Goal: Task Accomplishment & Management: Complete application form

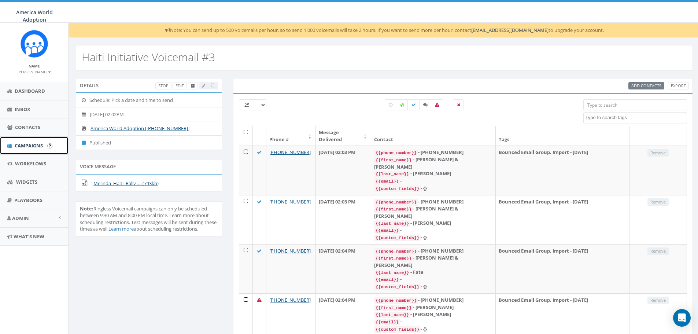
click at [34, 143] on span "Campaigns" at bounding box center [29, 145] width 28 height 7
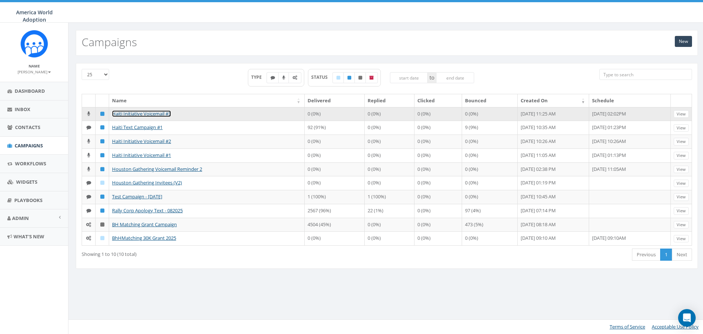
click at [120, 115] on link "Haiti Initiative Voicemail #3" at bounding box center [141, 113] width 59 height 7
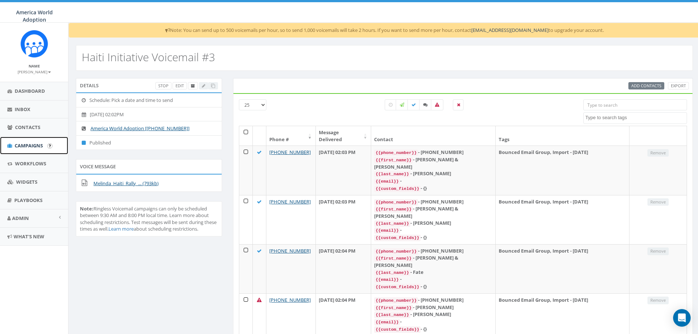
click at [27, 143] on span "Campaigns" at bounding box center [29, 145] width 28 height 7
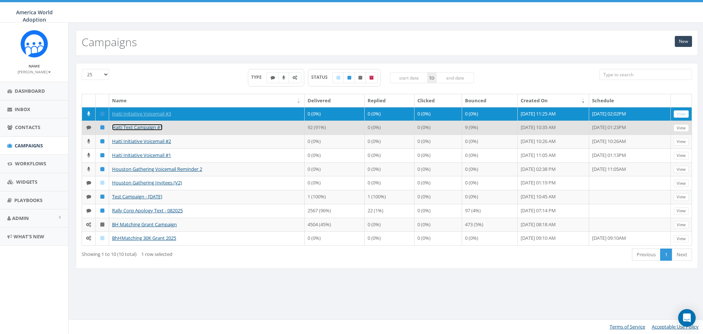
click at [126, 130] on link "Haiti Text Campaign #1" at bounding box center [137, 127] width 51 height 7
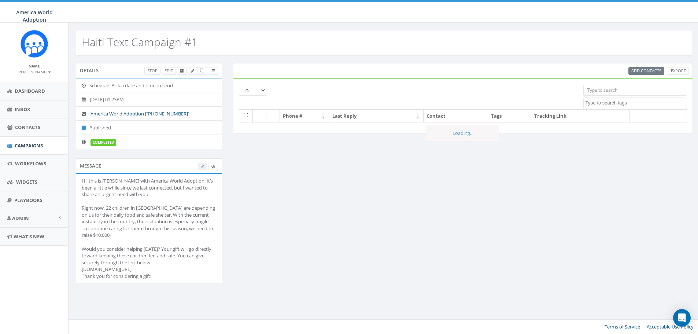
select select
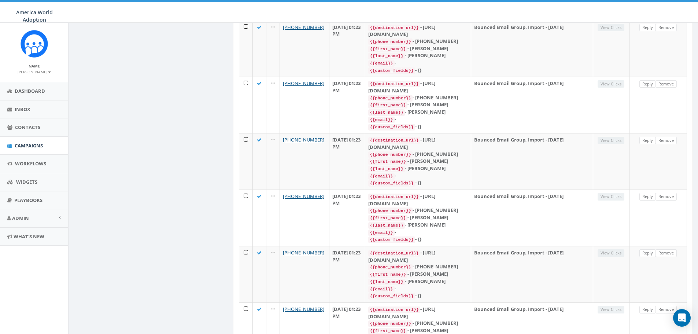
scroll to position [1177, 0]
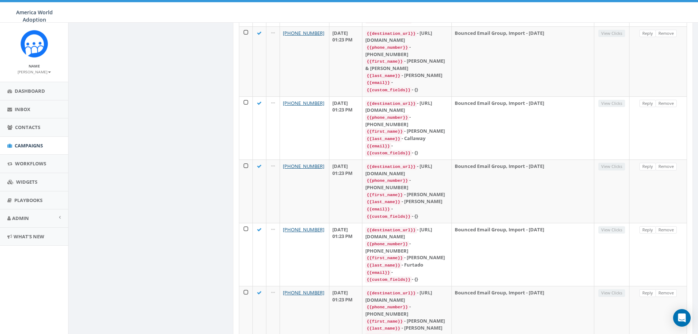
scroll to position [1191, 0]
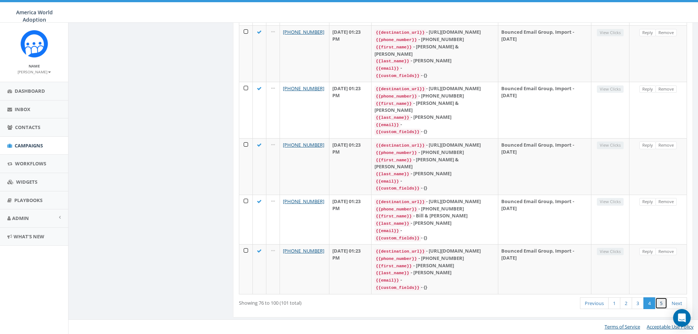
click at [663, 304] on link "5" at bounding box center [661, 303] width 12 height 12
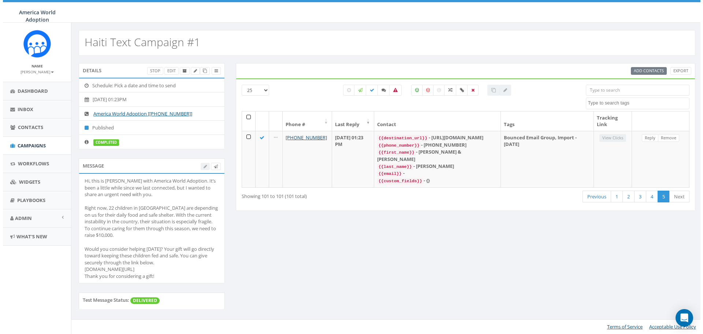
scroll to position [0, 0]
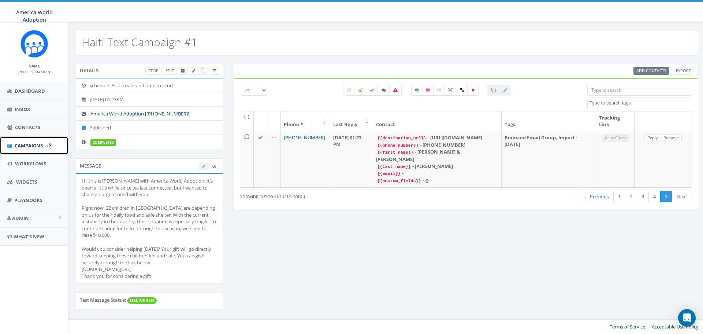
click at [33, 142] on span "Campaigns" at bounding box center [29, 145] width 28 height 7
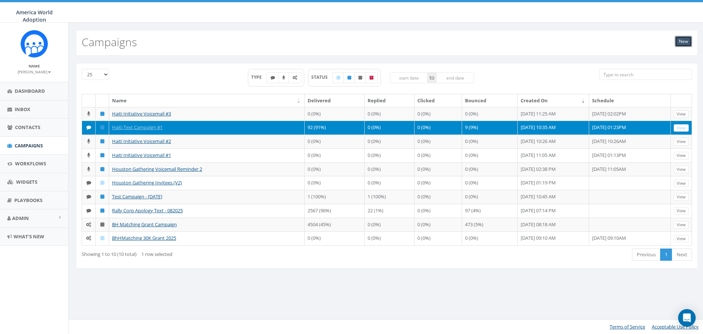
click at [688, 42] on link "New" at bounding box center [683, 41] width 17 height 11
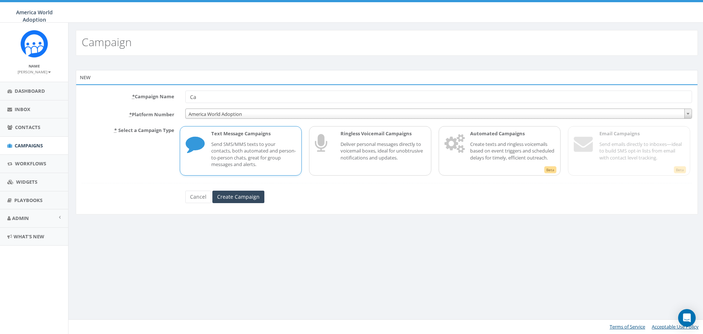
type input "C"
type input "Haiti Text Campaign #2"
click at [208, 152] on div "Text Message Campaigns Send SMS/MMS texts to your contacts, both automated and …" at bounding box center [250, 150] width 92 height 41
click at [233, 199] on input "Create Campaign" at bounding box center [238, 196] width 52 height 12
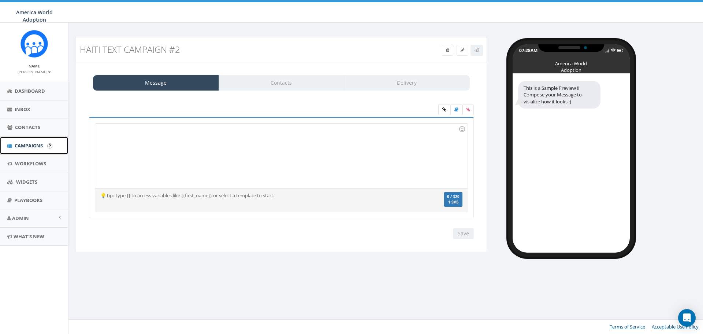
click at [41, 144] on span "Campaigns" at bounding box center [29, 145] width 28 height 7
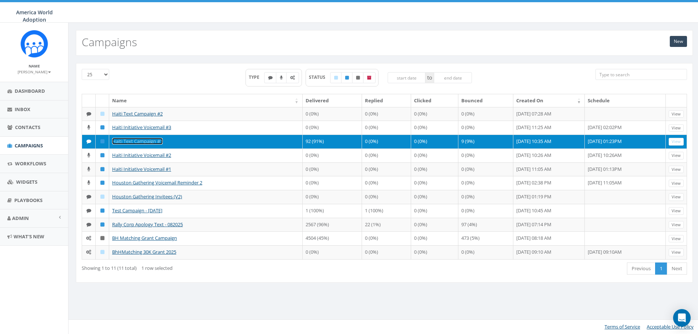
click at [126, 144] on link "Haiti Text Campaign #1" at bounding box center [137, 141] width 51 height 7
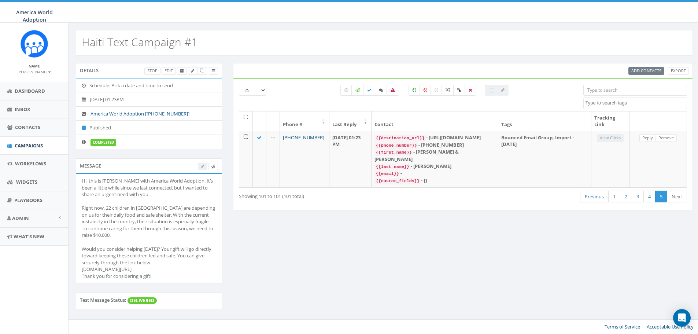
select select
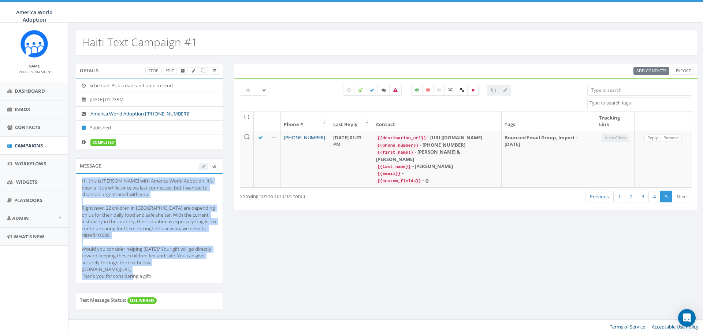
drag, startPoint x: 83, startPoint y: 181, endPoint x: 162, endPoint y: 275, distance: 123.8
click at [162, 275] on div "Hi, this is [PERSON_NAME] with America World Adoption. It’s been a little while…" at bounding box center [150, 228] width 136 height 102
copy div "Hi, this is [PERSON_NAME] with America World Adoption. It’s been a little while…"
click at [34, 147] on span "Campaigns" at bounding box center [29, 145] width 28 height 7
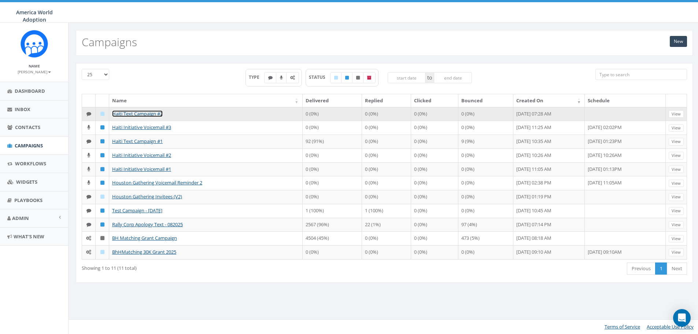
click at [140, 113] on link "Haiti Text Campaign #2" at bounding box center [137, 113] width 51 height 7
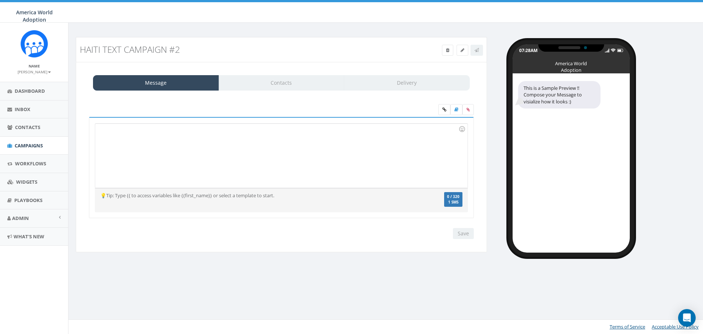
click at [280, 149] on div at bounding box center [281, 155] width 372 height 64
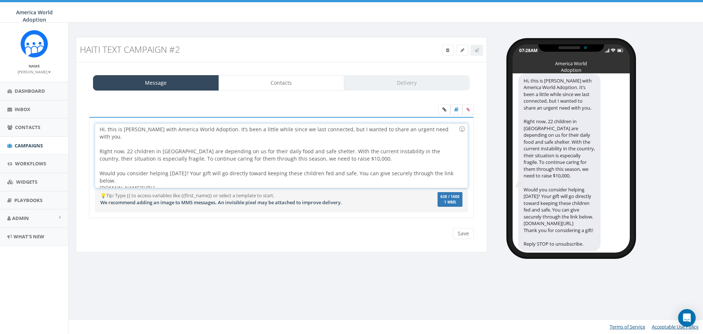
scroll to position [10, 0]
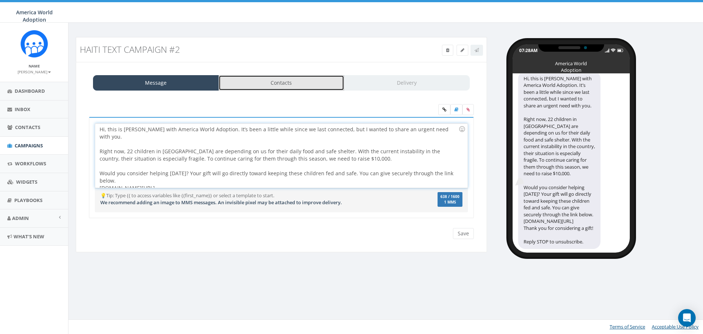
click at [280, 87] on link "Contacts" at bounding box center [282, 82] width 126 height 15
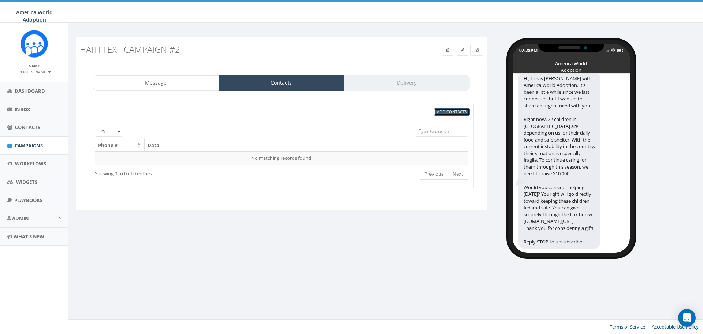
click at [449, 110] on span "Add Contacts" at bounding box center [452, 111] width 30 height 5
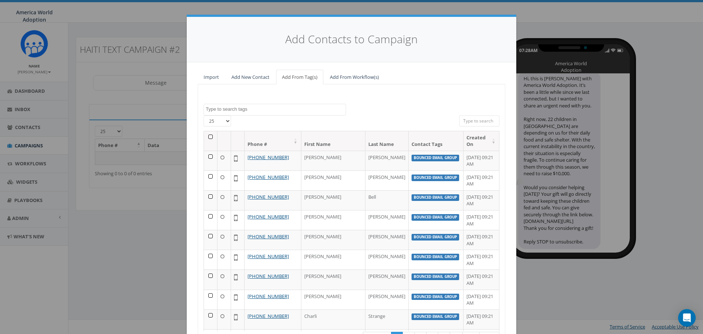
click at [255, 112] on span at bounding box center [275, 110] width 142 height 12
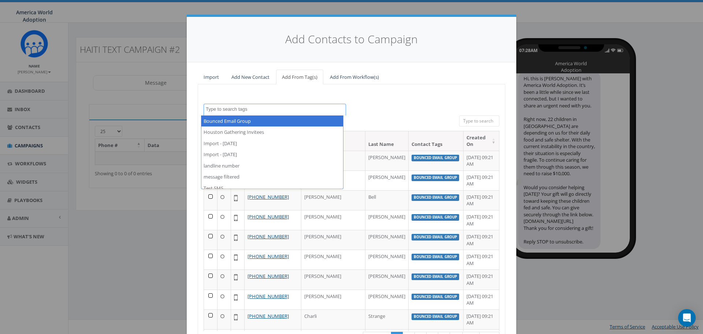
select select "Bounced Email Group"
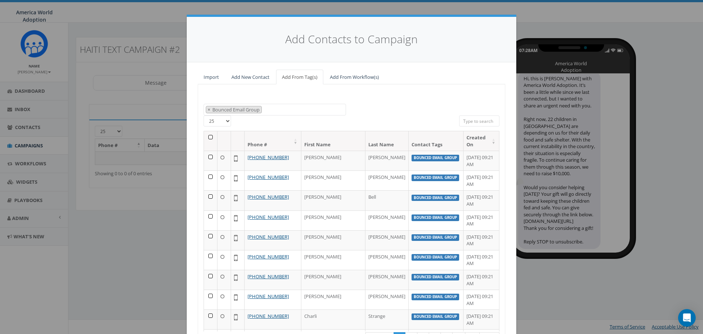
click at [224, 124] on select "25 50 100" at bounding box center [217, 120] width 27 height 11
select select "100"
click at [204, 115] on select "25 50 100" at bounding box center [217, 120] width 27 height 11
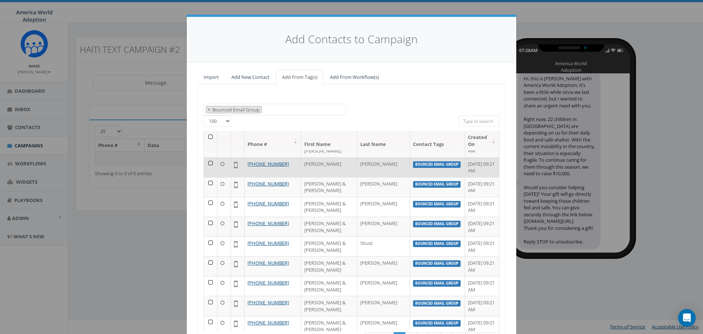
scroll to position [58, 0]
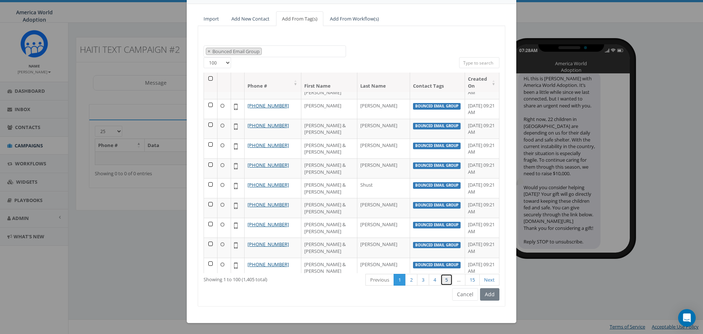
click at [443, 279] on link "5" at bounding box center [447, 280] width 12 height 12
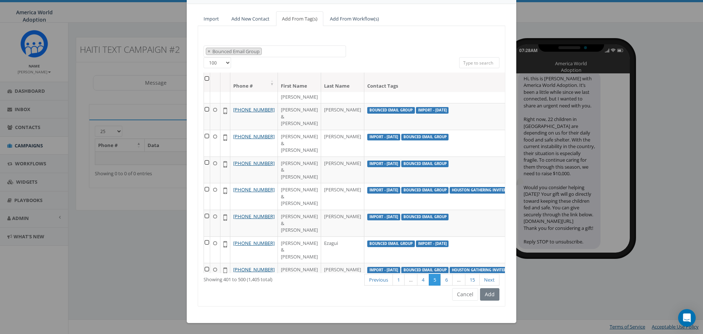
click at [204, 78] on th at bounding box center [207, 82] width 6 height 19
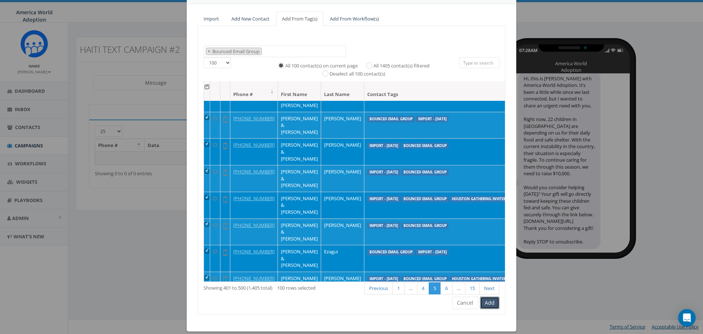
click at [492, 301] on button "Add" at bounding box center [489, 302] width 19 height 12
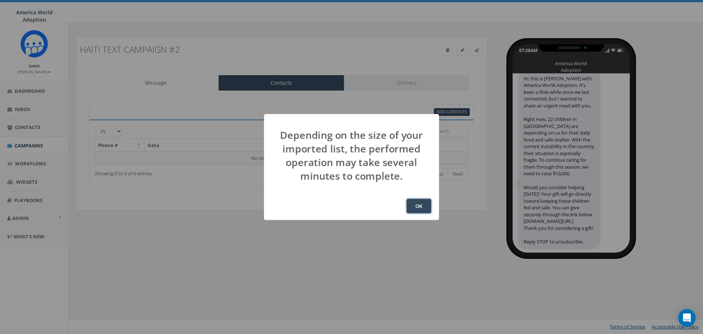
click at [424, 208] on button "OK" at bounding box center [419, 206] width 25 height 15
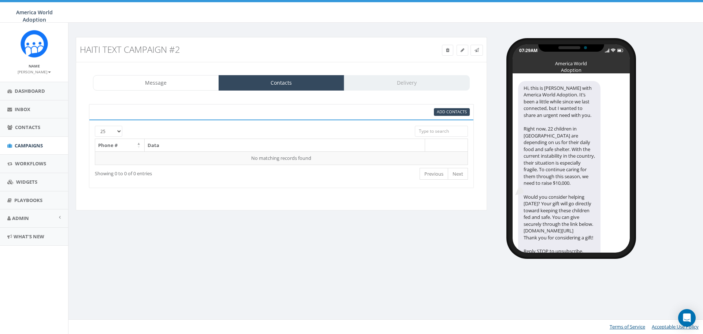
click at [391, 84] on div "Message Contacts Delivery" at bounding box center [281, 82] width 377 height 15
click at [434, 82] on div "Message Contacts Delivery" at bounding box center [281, 82] width 377 height 15
click at [200, 79] on link "Message" at bounding box center [156, 82] width 126 height 15
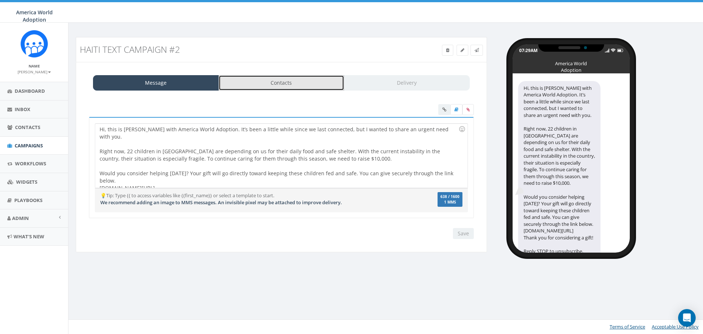
click at [252, 80] on link "Contacts" at bounding box center [282, 82] width 126 height 15
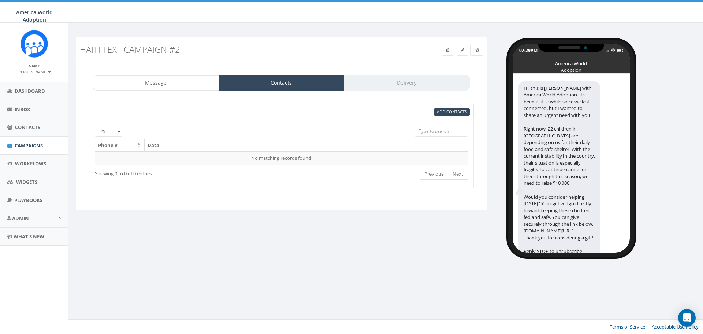
click at [364, 84] on div "Message Contacts Delivery" at bounding box center [281, 82] width 377 height 15
click at [449, 109] on span "Add Contacts" at bounding box center [452, 111] width 30 height 5
select select
select select "100"
click at [171, 79] on link "Message" at bounding box center [156, 82] width 126 height 15
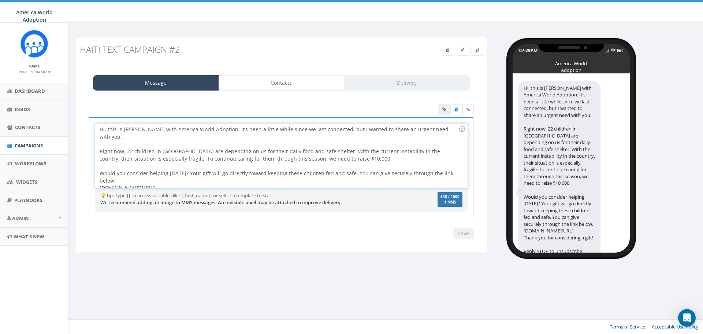
drag, startPoint x: 160, startPoint y: 174, endPoint x: 91, endPoint y: 173, distance: 68.9
click at [91, 173] on div "Hi, this is Melinda Sallé with America World Adoption. It’s been a little while…" at bounding box center [281, 167] width 385 height 101
click at [444, 112] on div at bounding box center [456, 110] width 36 height 13
click at [444, 111] on div at bounding box center [456, 110] width 36 height 13
click at [321, 176] on div "Hi, this is Melinda Sallé with America World Adoption. It’s been a little while…" at bounding box center [281, 155] width 372 height 64
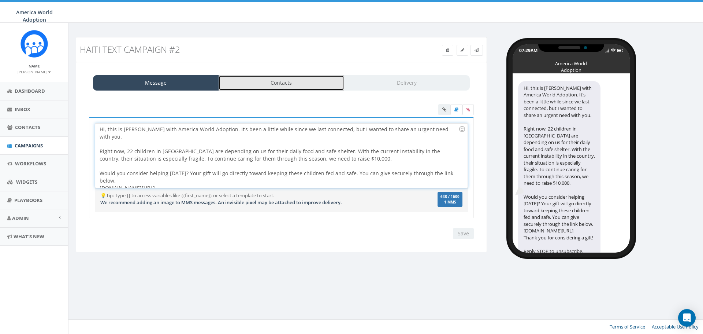
click at [322, 86] on link "Contacts" at bounding box center [282, 82] width 126 height 15
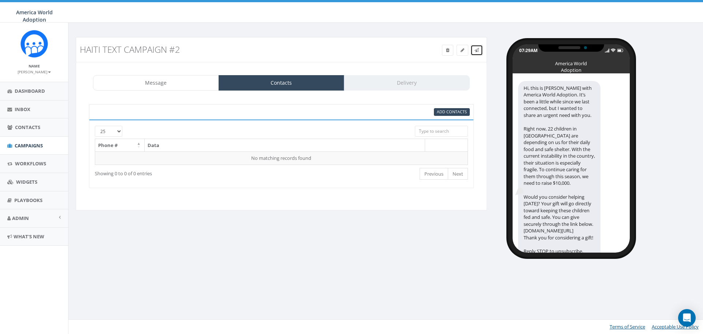
click at [474, 55] on link at bounding box center [477, 50] width 12 height 11
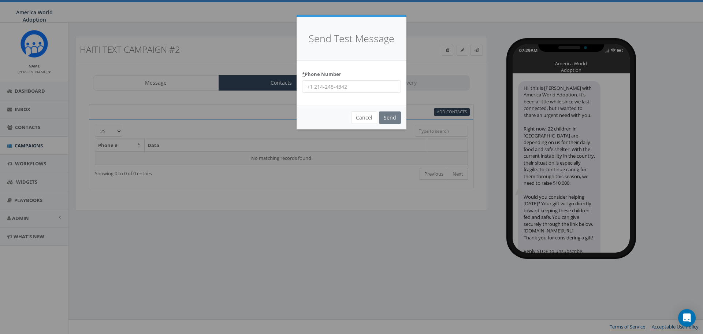
click at [377, 84] on input "* Phone Number" at bounding box center [351, 86] width 99 height 12
type input "18649796325"
click at [386, 118] on input "Send" at bounding box center [390, 117] width 22 height 12
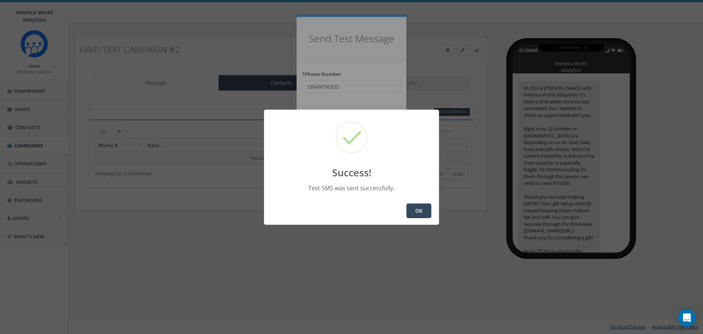
click at [422, 211] on button "OK" at bounding box center [419, 210] width 25 height 15
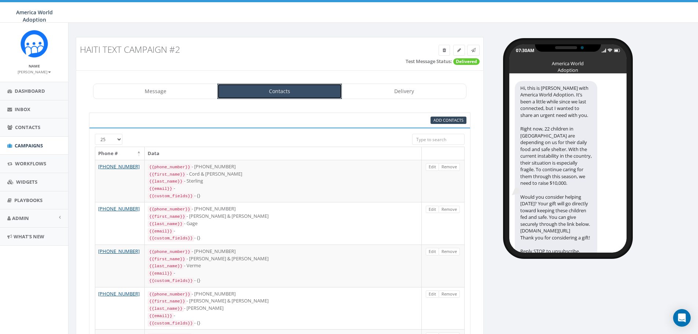
click at [309, 87] on link "Contacts" at bounding box center [279, 91] width 125 height 15
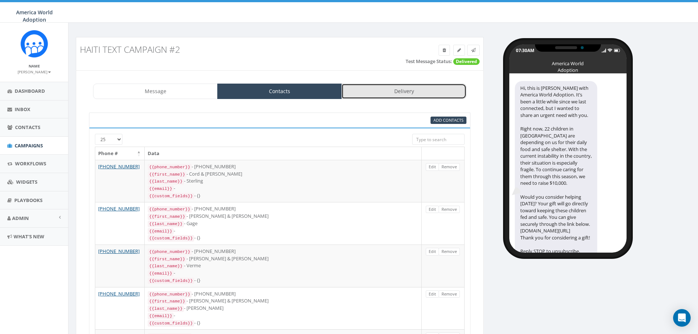
click at [403, 92] on link "Delivery" at bounding box center [403, 91] width 125 height 15
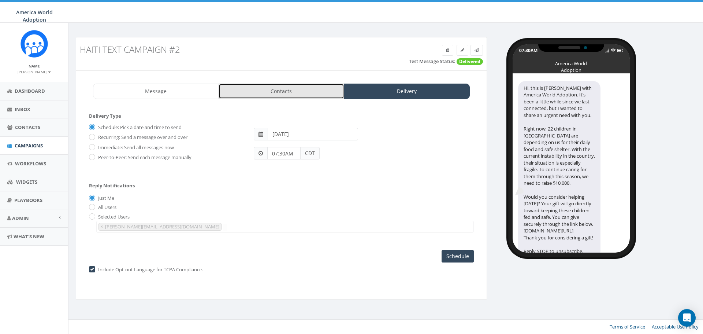
click at [238, 89] on link "Contacts" at bounding box center [282, 91] width 126 height 15
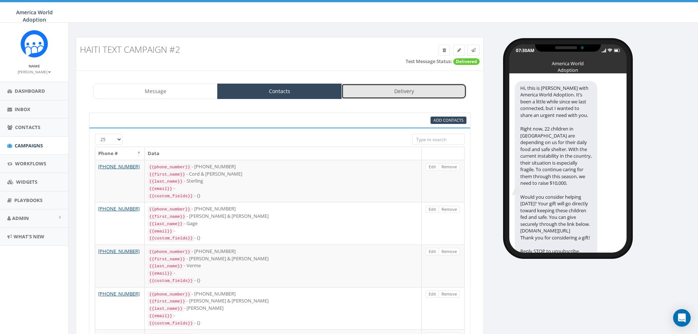
click at [392, 91] on link "Delivery" at bounding box center [403, 91] width 125 height 15
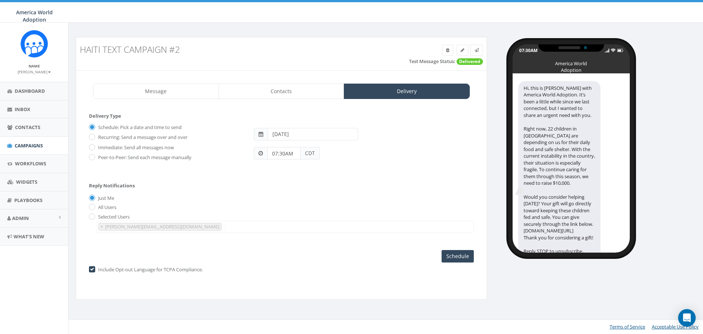
click at [307, 135] on input "2025-09-20" at bounding box center [313, 134] width 90 height 12
click at [327, 193] on td "19" at bounding box center [330, 192] width 11 height 11
type input "2025-09-19"
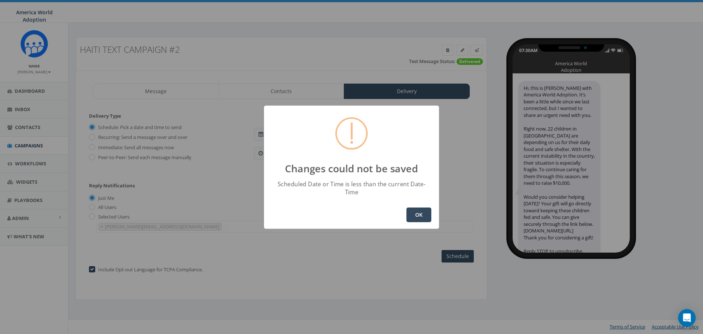
click at [414, 208] on button "OK" at bounding box center [419, 214] width 25 height 15
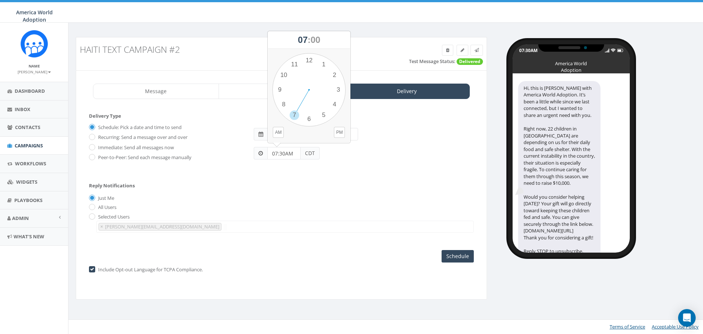
click at [283, 151] on input "07:30AM" at bounding box center [283, 153] width 33 height 12
click at [295, 67] on div "1 2 3 4 5 6 7 8 9 10 11 12 00 05 10 15 20 25 30 35 40 45 50 55" at bounding box center [309, 89] width 73 height 73
click at [289, 76] on div "1 2 3 4 5 6 7 8 9 10 11 12 00 05 10 15 20 25 30 35 40 45 50 55" at bounding box center [309, 89] width 73 height 73
type input "11:51PM"
click at [305, 136] on input "2025-09-19" at bounding box center [313, 134] width 90 height 12
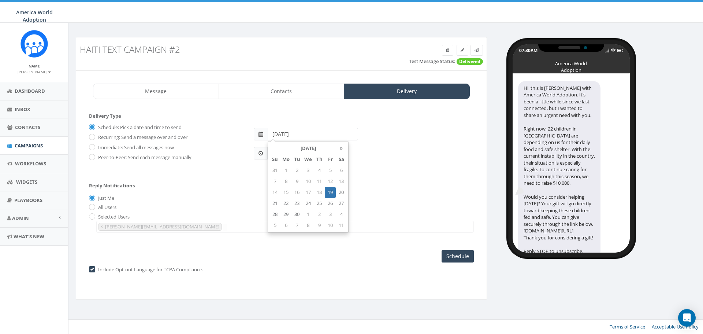
click at [305, 136] on input "2025-09-19" at bounding box center [313, 134] width 90 height 12
click at [308, 112] on form "Delivery Type Schedule: Pick a date and time to send Recurring: Send a message …" at bounding box center [281, 143] width 385 height 63
click at [458, 254] on input "Schedule" at bounding box center [458, 256] width 32 height 12
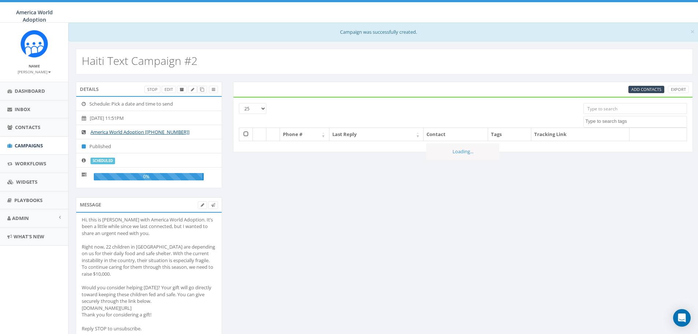
select select
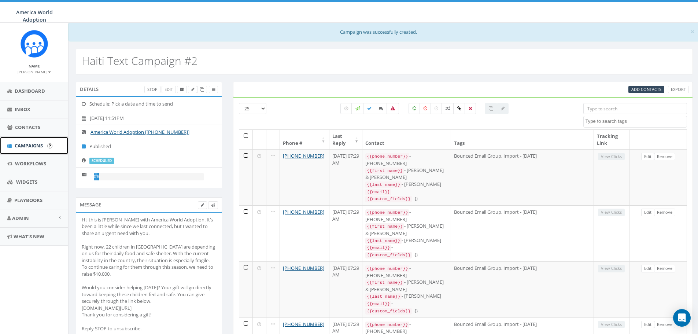
click at [34, 143] on span "Campaigns" at bounding box center [29, 145] width 28 height 7
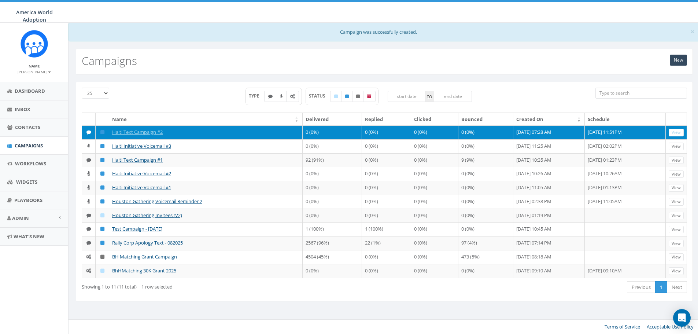
scroll to position [26, 0]
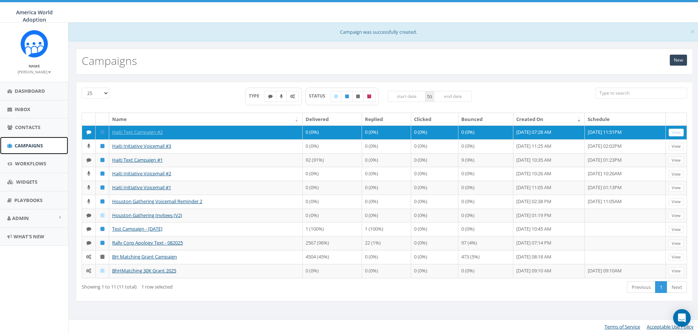
click at [33, 148] on span "Campaigns" at bounding box center [29, 145] width 28 height 7
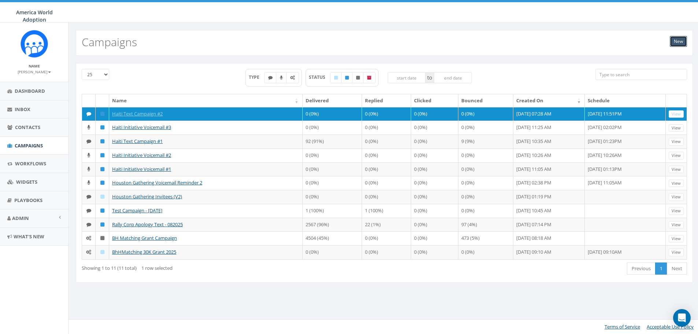
click at [680, 40] on link "New" at bounding box center [678, 41] width 17 height 11
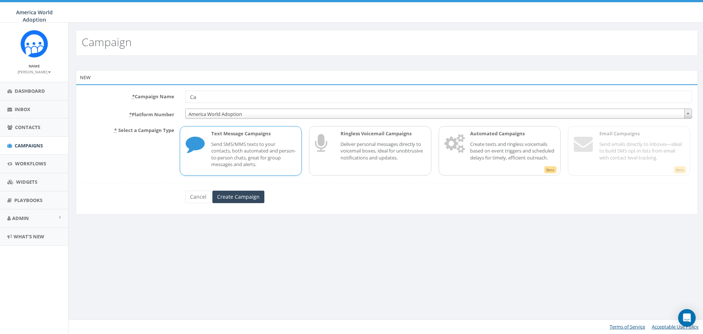
type input "C"
type input "Haiti Initiative Voicemail #4"
click at [355, 142] on p "Deliver personal messages directly to voicemail boxes, ideal for unobtrusive no…" at bounding box center [383, 151] width 85 height 21
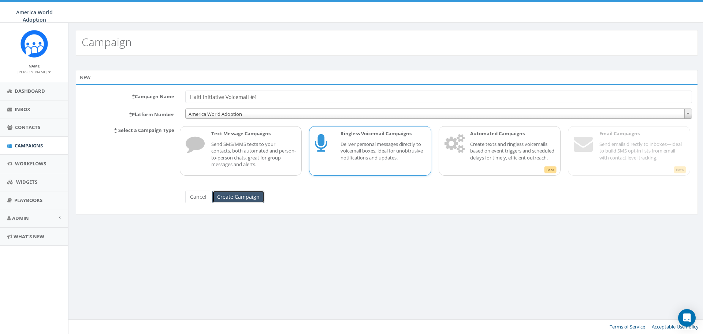
click at [248, 196] on input "Create Campaign" at bounding box center [238, 196] width 52 height 12
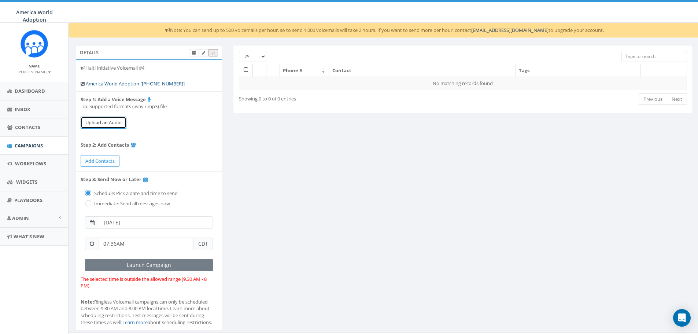
click at [117, 121] on button "Upload an Audio" at bounding box center [104, 122] width 46 height 12
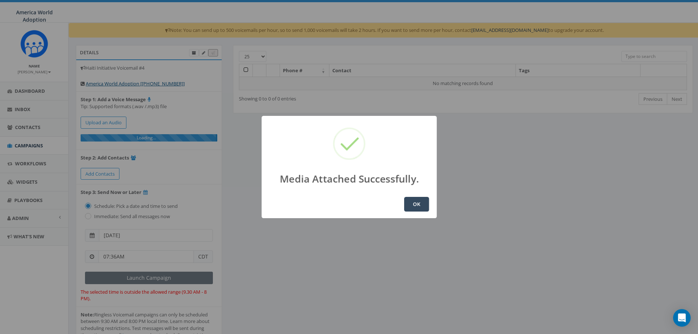
click at [412, 200] on button "OK" at bounding box center [416, 204] width 25 height 15
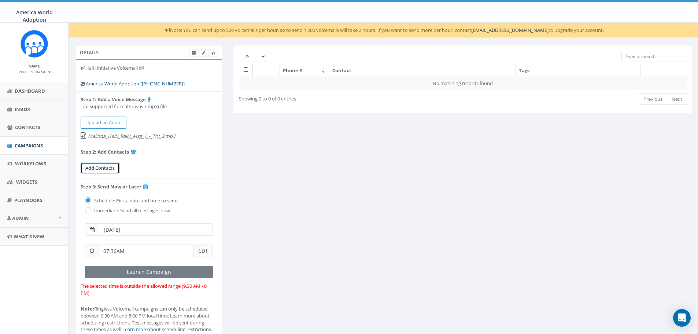
click at [100, 168] on span "Add Contacts" at bounding box center [99, 167] width 29 height 7
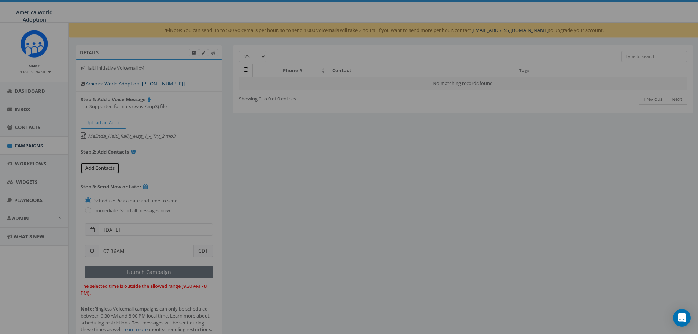
select select
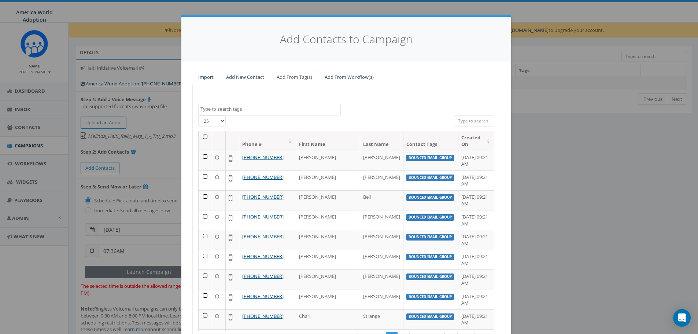
click at [219, 123] on select "25 50 100" at bounding box center [211, 120] width 27 height 11
select select "100"
click at [198, 115] on select "25 50 100" at bounding box center [211, 120] width 27 height 11
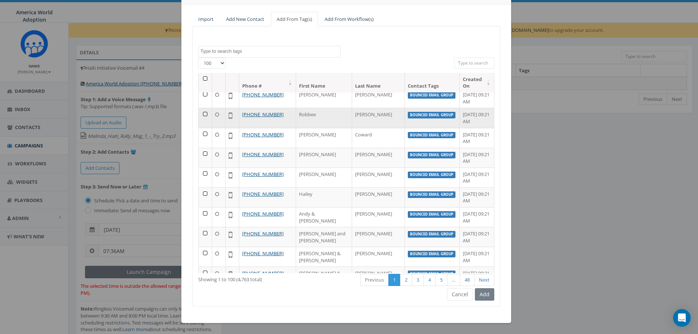
scroll to position [269, 0]
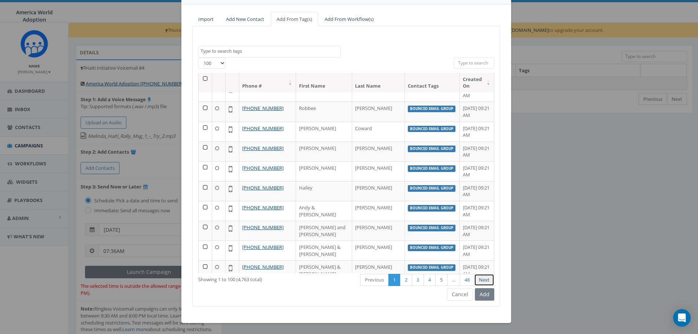
click at [477, 278] on link "Next" at bounding box center [484, 280] width 20 height 12
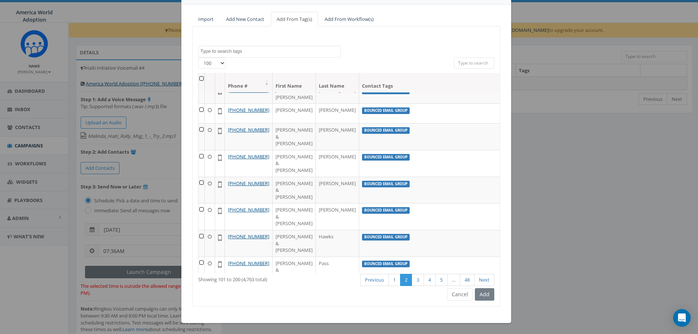
scroll to position [275, 0]
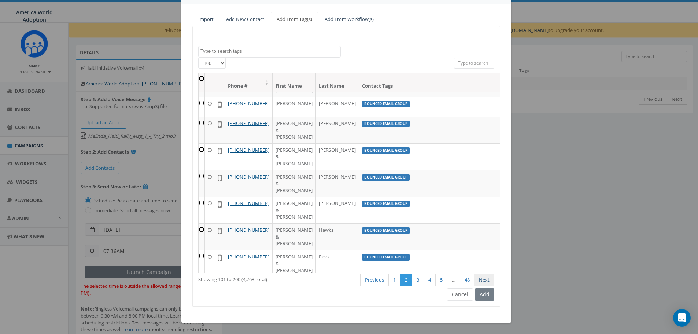
click at [481, 280] on link "Next" at bounding box center [484, 280] width 20 height 12
click at [481, 280] on div "First Previous 1 2 3 4 5 … 48 Next Last" at bounding box center [410, 280] width 179 height 15
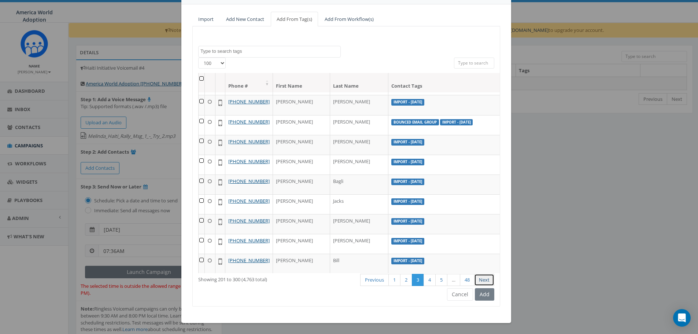
click at [481, 280] on link "Next" at bounding box center [484, 280] width 20 height 12
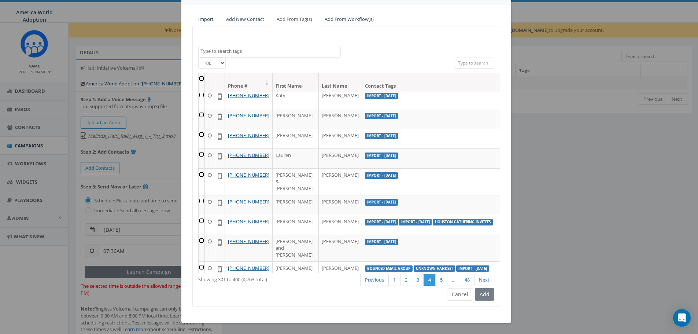
click at [481, 280] on div "First Previous 1 2 3 4 5 … 48 Next Last" at bounding box center [410, 280] width 179 height 15
click at [481, 280] on link "Next" at bounding box center [484, 280] width 20 height 12
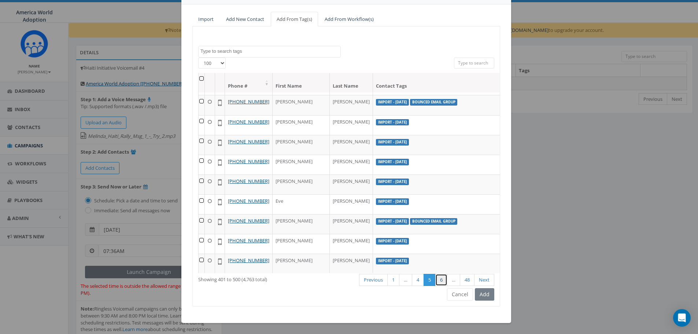
click at [440, 282] on link "6" at bounding box center [441, 280] width 12 height 12
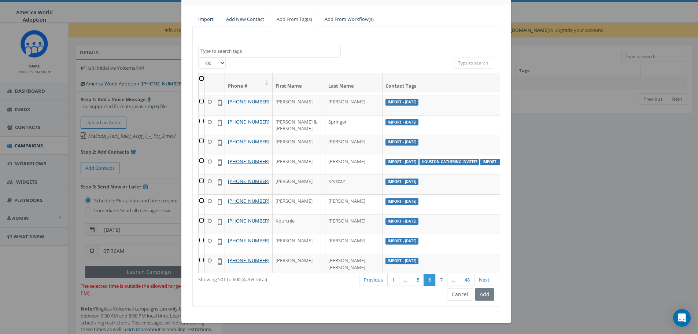
click at [199, 79] on th at bounding box center [202, 82] width 6 height 19
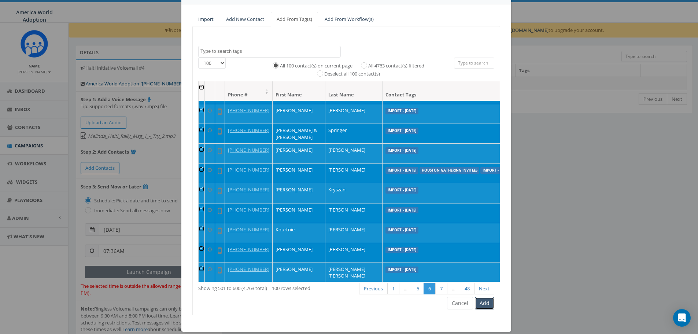
click at [482, 304] on button "Add" at bounding box center [484, 303] width 19 height 12
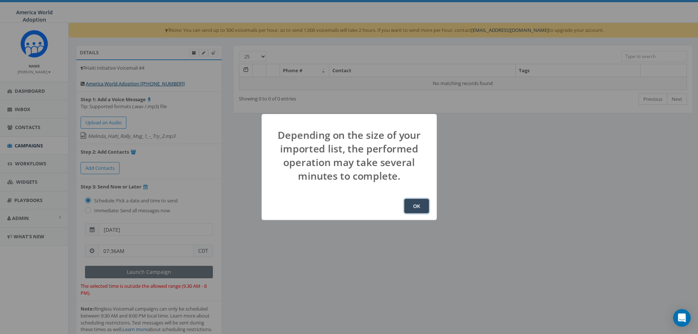
click at [423, 203] on button "OK" at bounding box center [416, 206] width 25 height 15
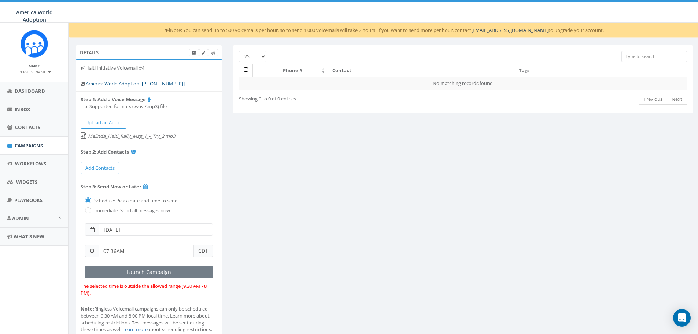
click at [205, 252] on span "CDT" at bounding box center [203, 250] width 19 height 12
click at [177, 255] on input "07:36AM" at bounding box center [146, 250] width 95 height 12
click at [141, 159] on div "1 2 3 4 5 6 7 8 9 10 11 12 00 05 10 15 20 25 30 35 40 45 50 55" at bounding box center [140, 187] width 73 height 73
click at [123, 204] on div "00 05 10 15 20 25 30 35 40 45 50 55" at bounding box center [140, 187] width 73 height 73
click at [121, 206] on div "1 2 3 4 5 6 7 8 9 10 11 12 00 05 10 15 20 25 30 35 40 45 50 55" at bounding box center [140, 187] width 73 height 73
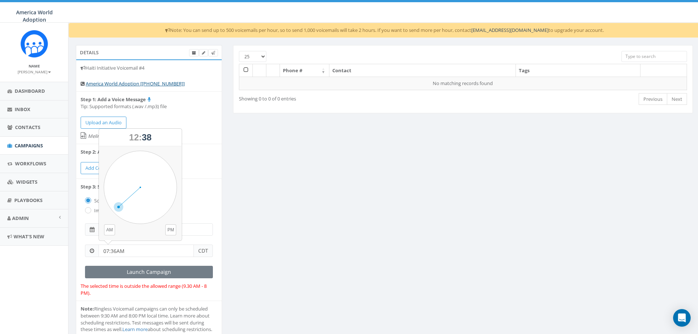
type input "12:38PM"
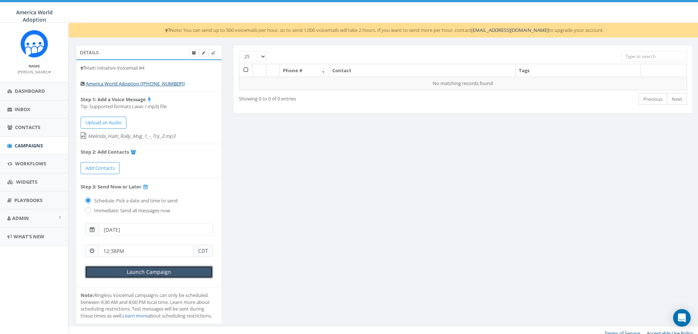
click at [164, 272] on input "Launch Campaign" at bounding box center [149, 272] width 128 height 12
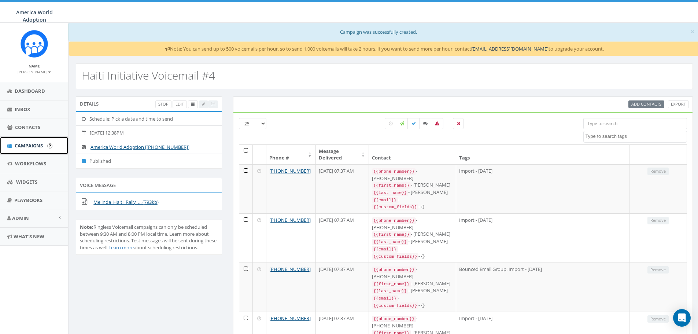
click at [26, 143] on span "Campaigns" at bounding box center [29, 145] width 28 height 7
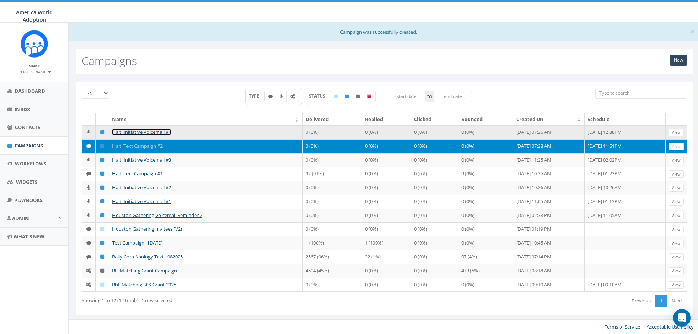
click at [129, 131] on link "Haiti Initiative Voicemail #4" at bounding box center [141, 132] width 59 height 7
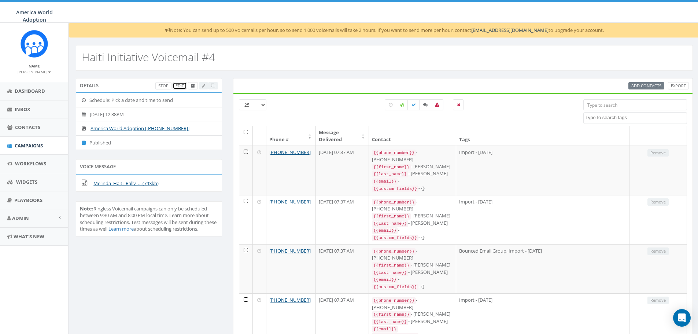
click at [180, 85] on link "Edit" at bounding box center [180, 86] width 14 height 8
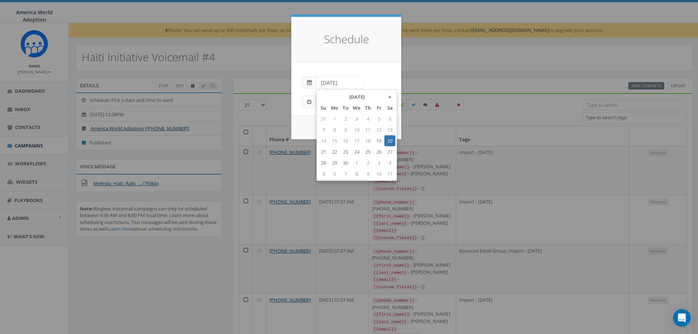
click at [343, 79] on input "2025-09-20" at bounding box center [340, 82] width 48 height 12
click at [379, 138] on td "19" at bounding box center [378, 140] width 11 height 11
type input "2025-09-19"
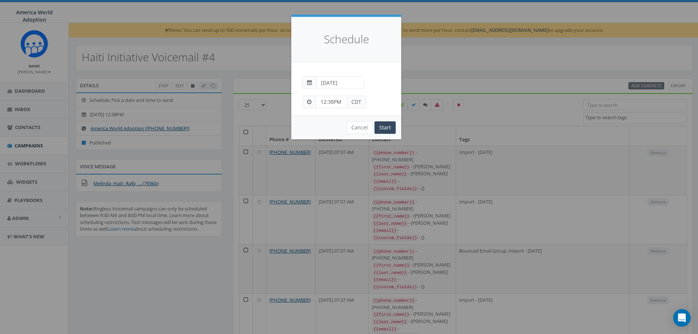
click at [377, 53] on div "Schedule" at bounding box center [346, 39] width 110 height 45
click at [384, 129] on input "Start" at bounding box center [384, 127] width 21 height 12
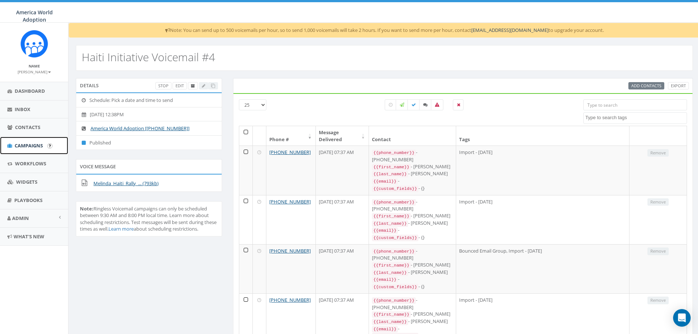
click at [33, 147] on span "Campaigns" at bounding box center [29, 145] width 28 height 7
